Goal: Navigation & Orientation: Go to known website

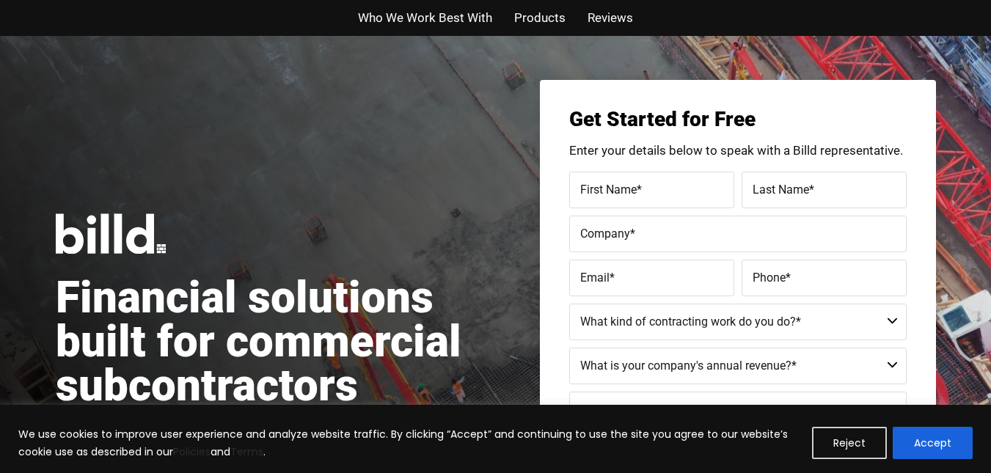
scroll to position [88, 0]
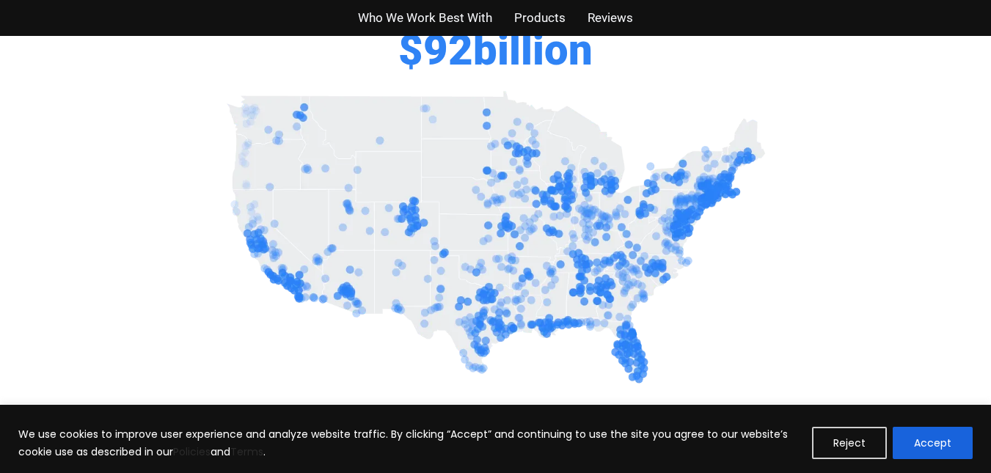
scroll to position [763, 0]
